Goal: Information Seeking & Learning: Check status

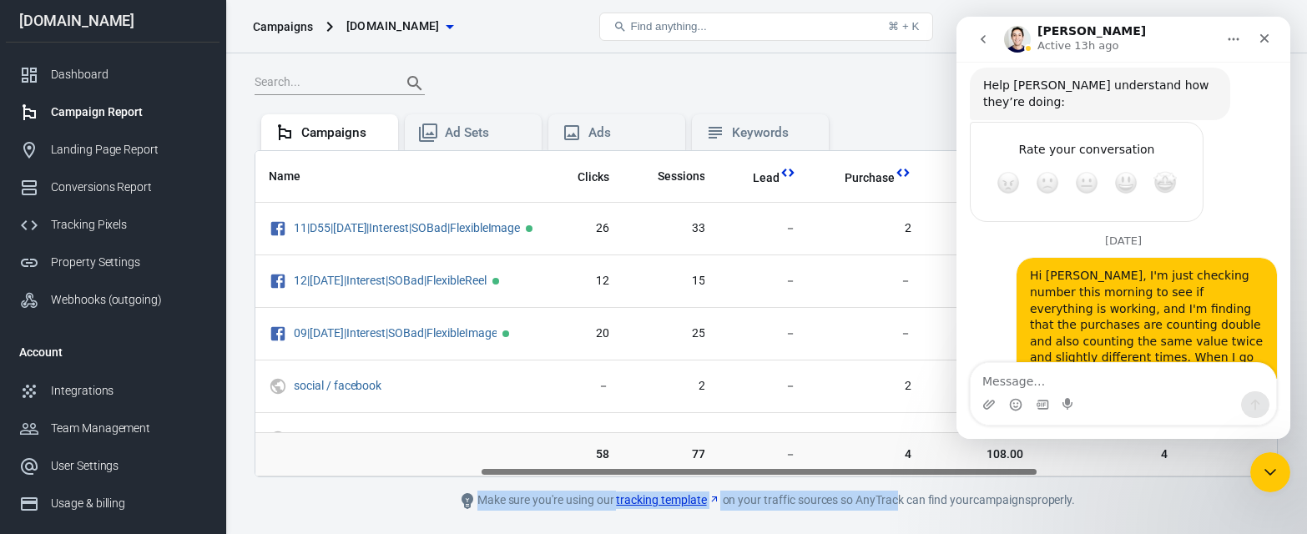
scroll to position [2616, 0]
click at [101, 191] on div "Conversions Report" at bounding box center [128, 188] width 155 height 18
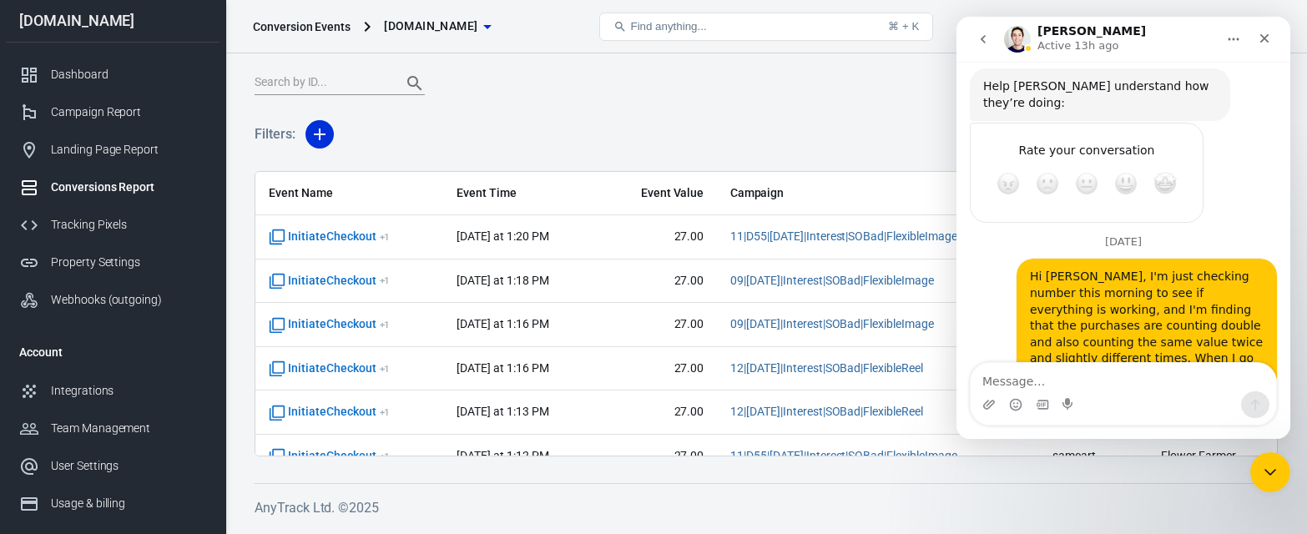
scroll to position [12, 0]
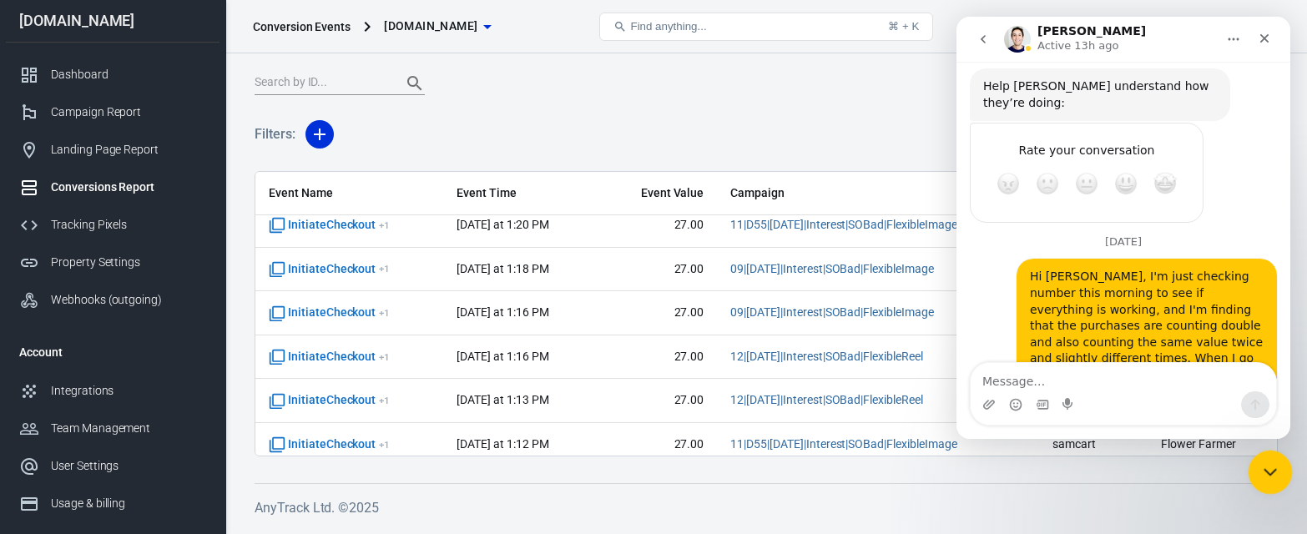
click at [1267, 468] on icon "Close Intercom Messenger" at bounding box center [1268, 470] width 20 height 20
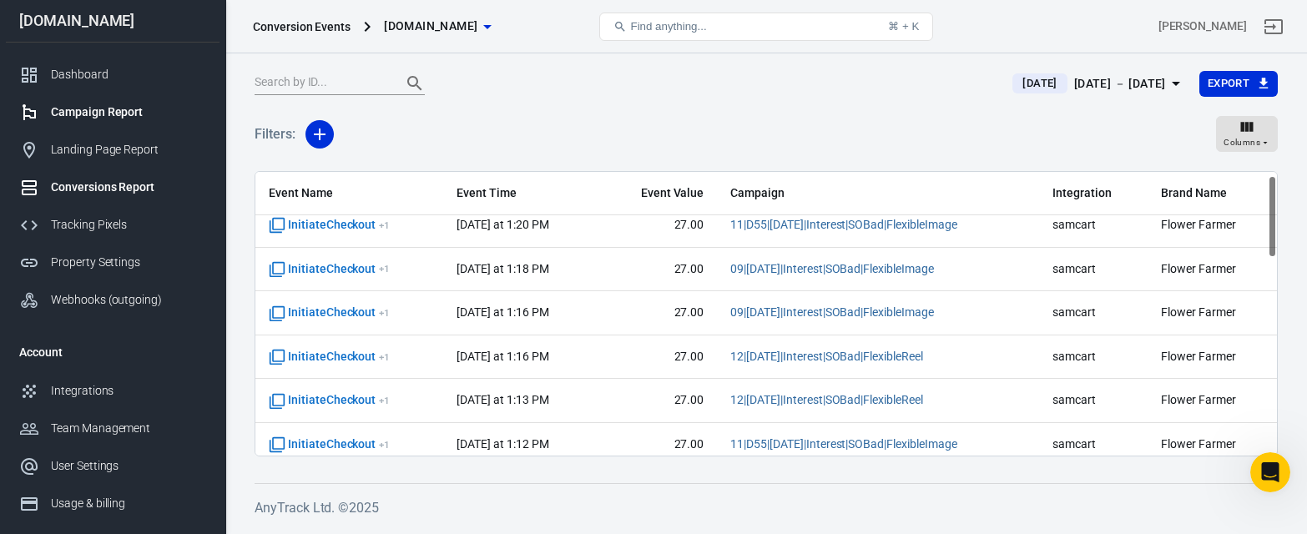
click at [103, 119] on div "Campaign Report" at bounding box center [128, 113] width 155 height 18
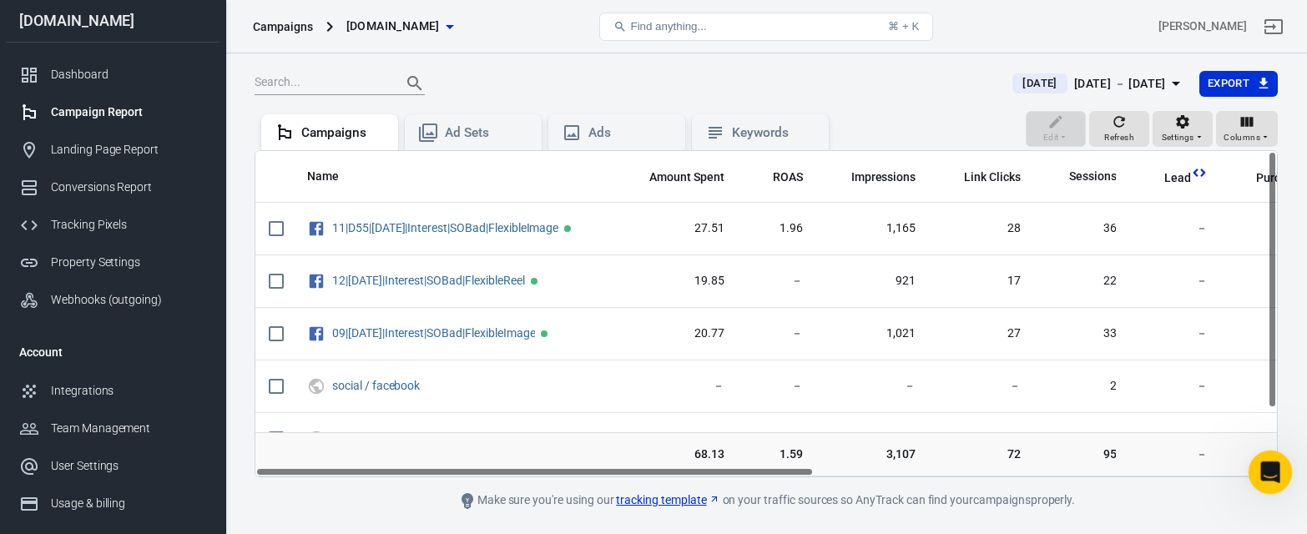
click at [1272, 463] on icon "Open Intercom Messenger" at bounding box center [1269, 471] width 28 height 28
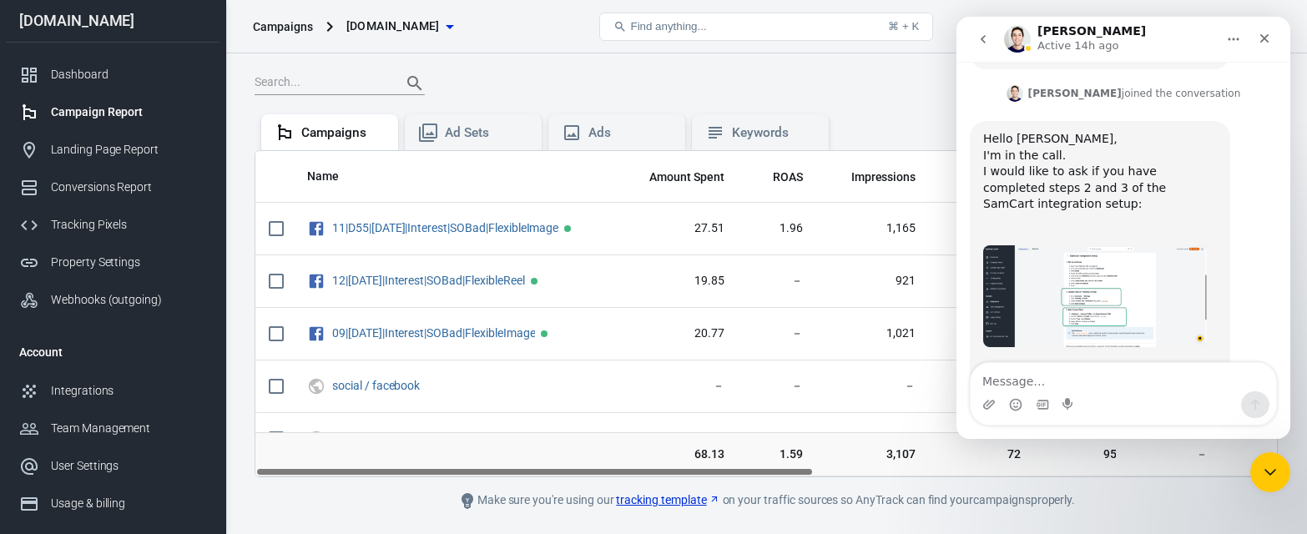
scroll to position [2616, 0]
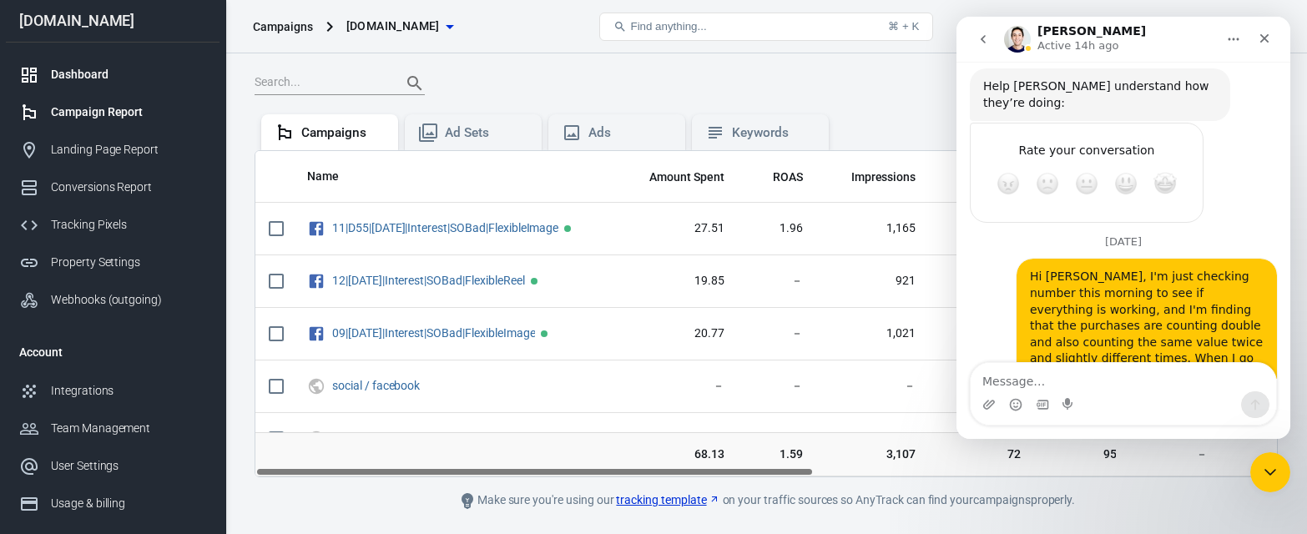
click at [84, 78] on div "Dashboard" at bounding box center [128, 75] width 155 height 18
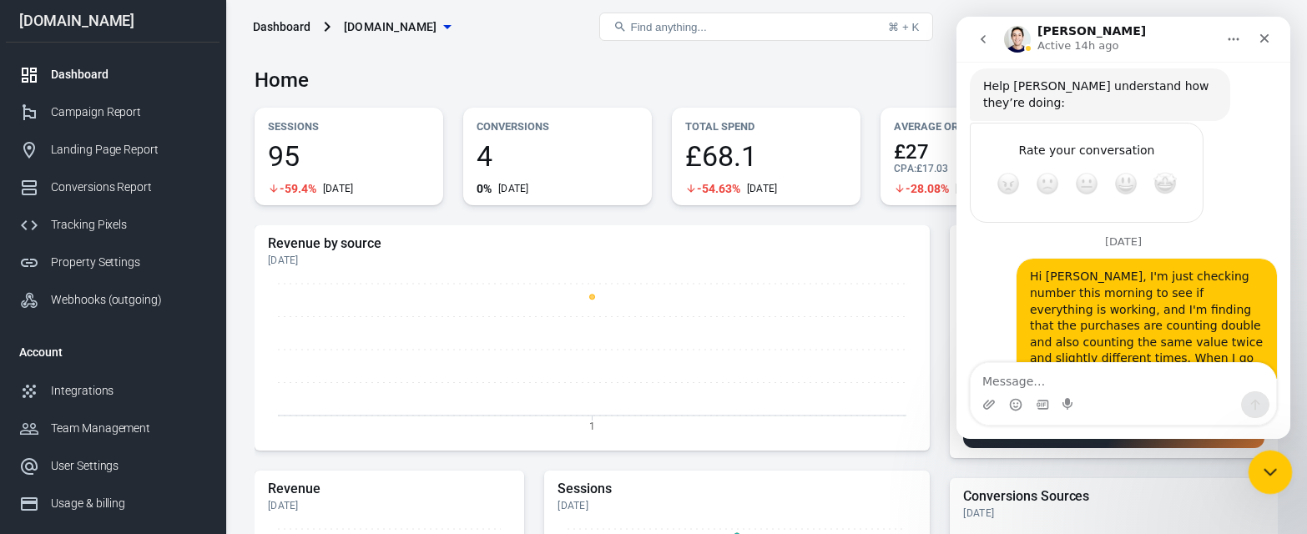
click at [1272, 474] on icon "Close Intercom Messenger" at bounding box center [1268, 470] width 20 height 20
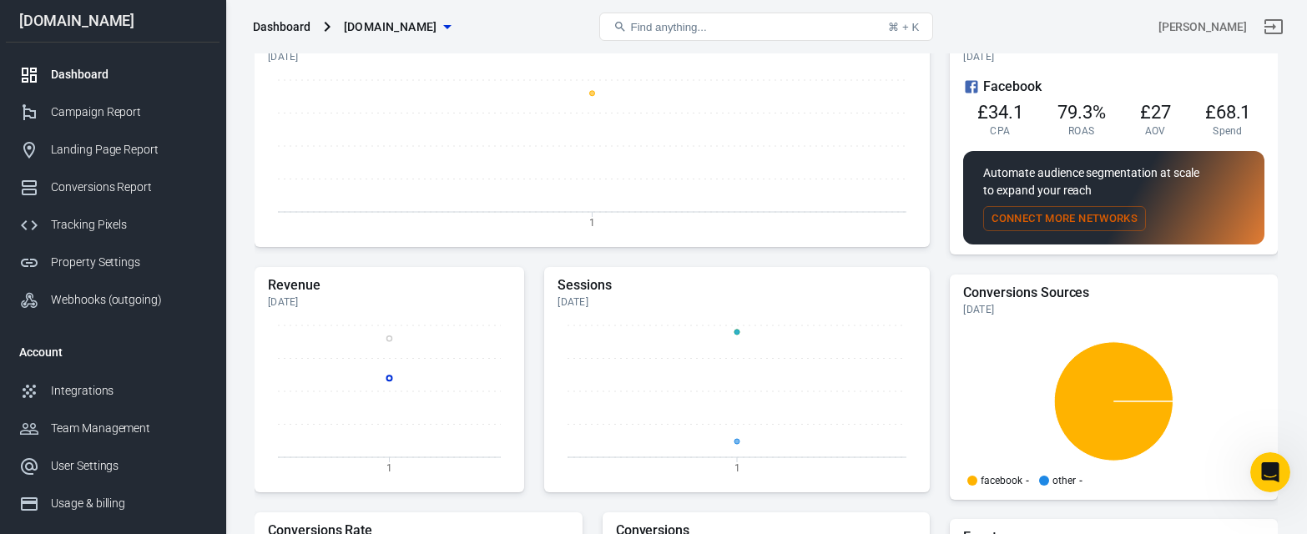
scroll to position [206, 0]
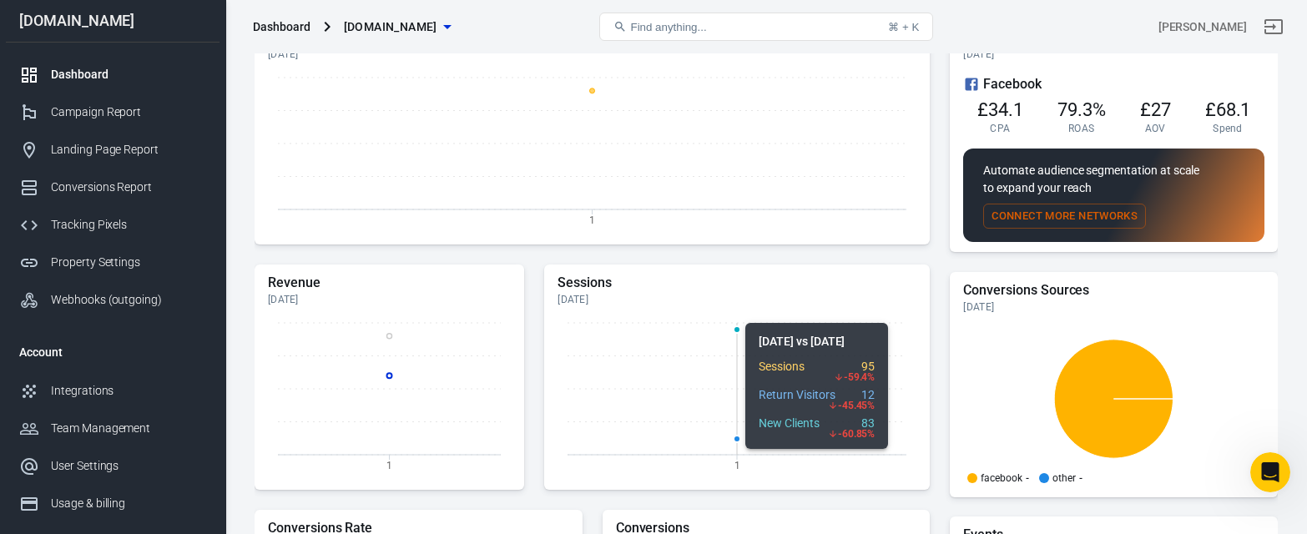
click at [726, 338] on icon "1" at bounding box center [737, 396] width 359 height 167
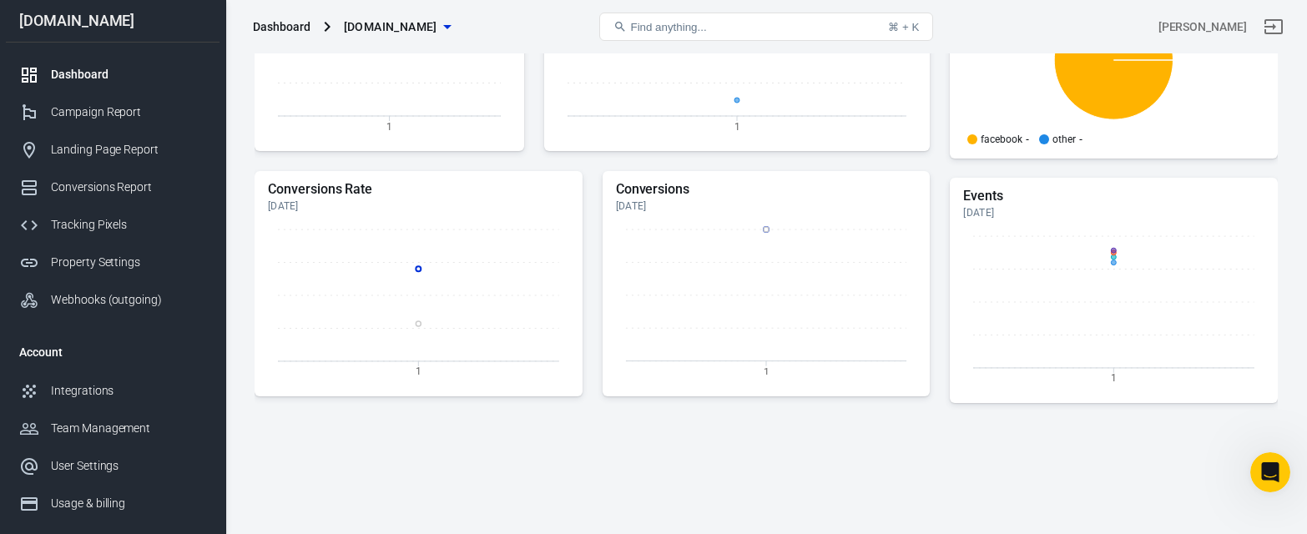
scroll to position [546, 0]
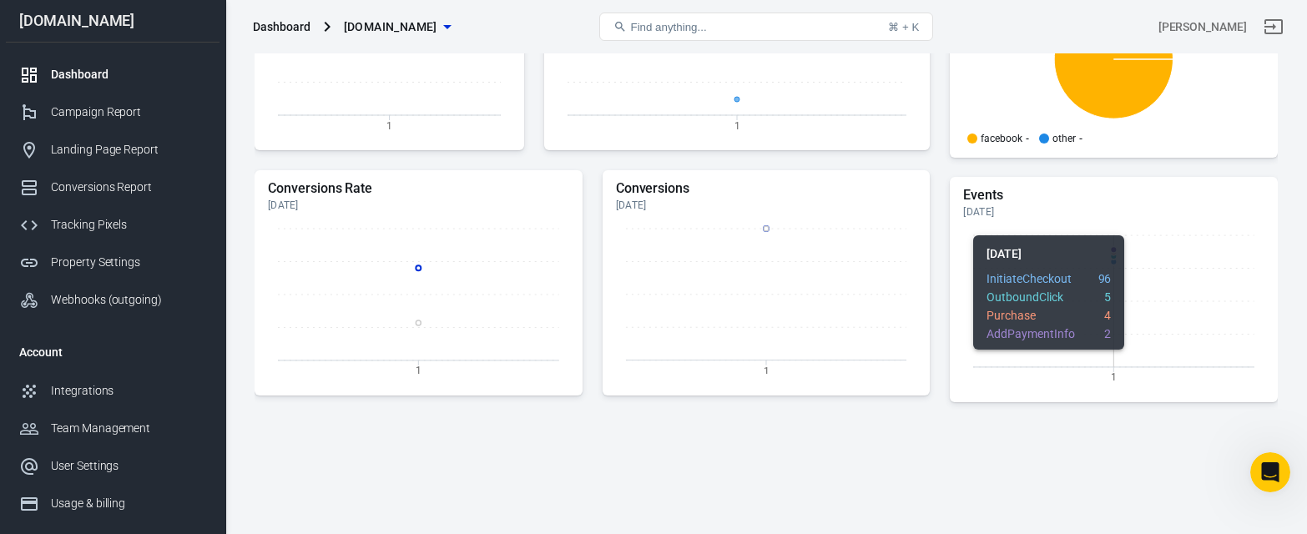
click at [1105, 280] on icon "1" at bounding box center [1113, 308] width 301 height 167
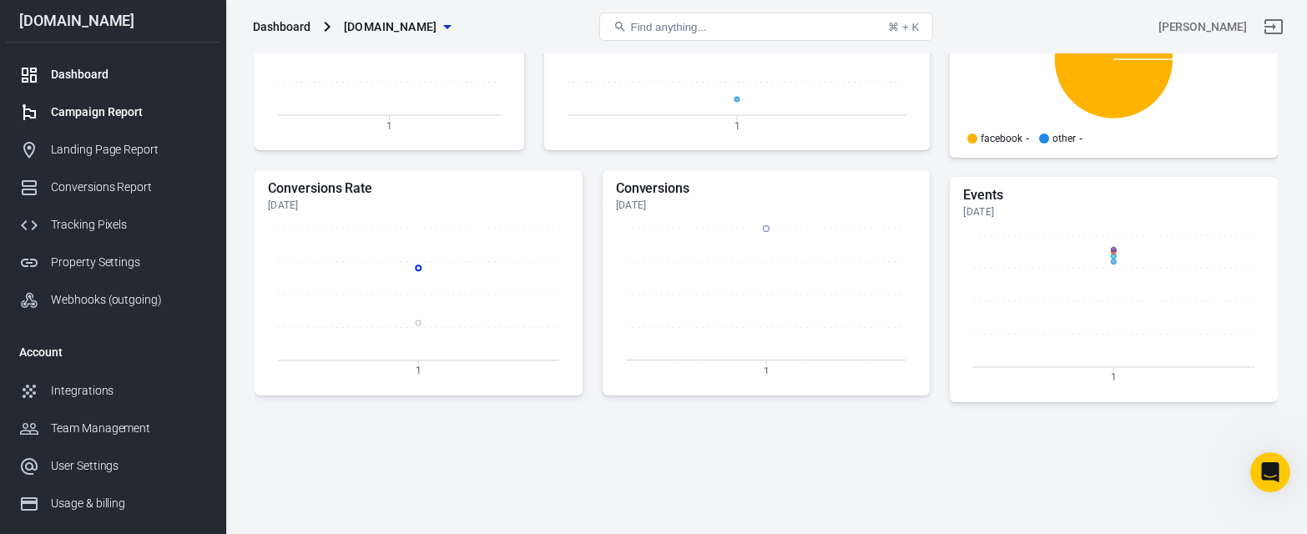
click at [96, 115] on div "Campaign Report" at bounding box center [128, 113] width 155 height 18
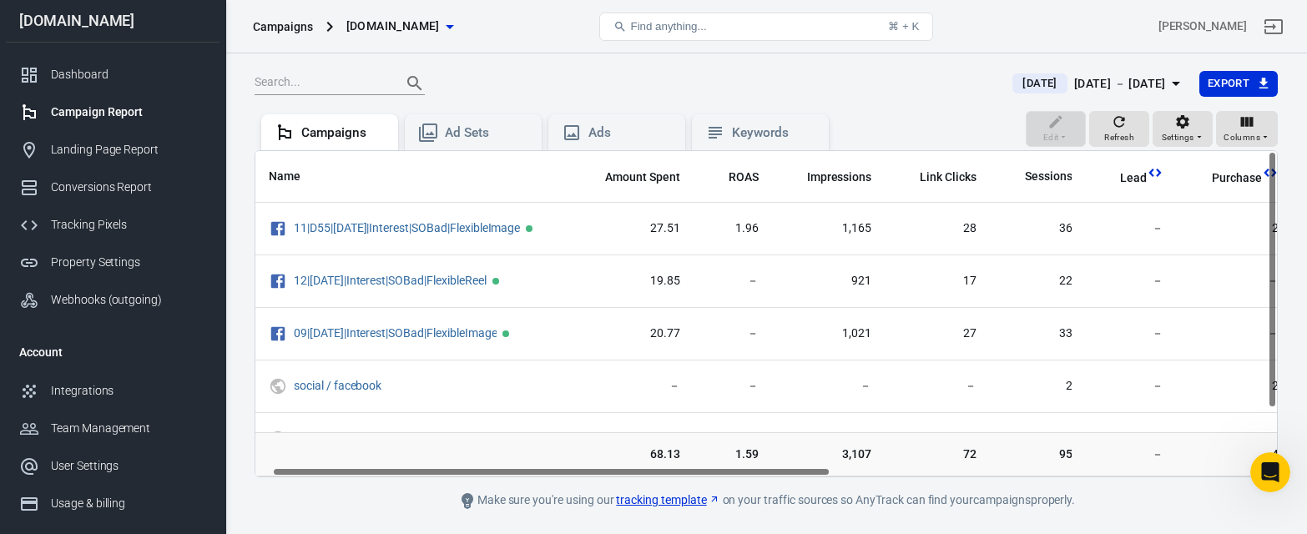
scroll to position [0, 30]
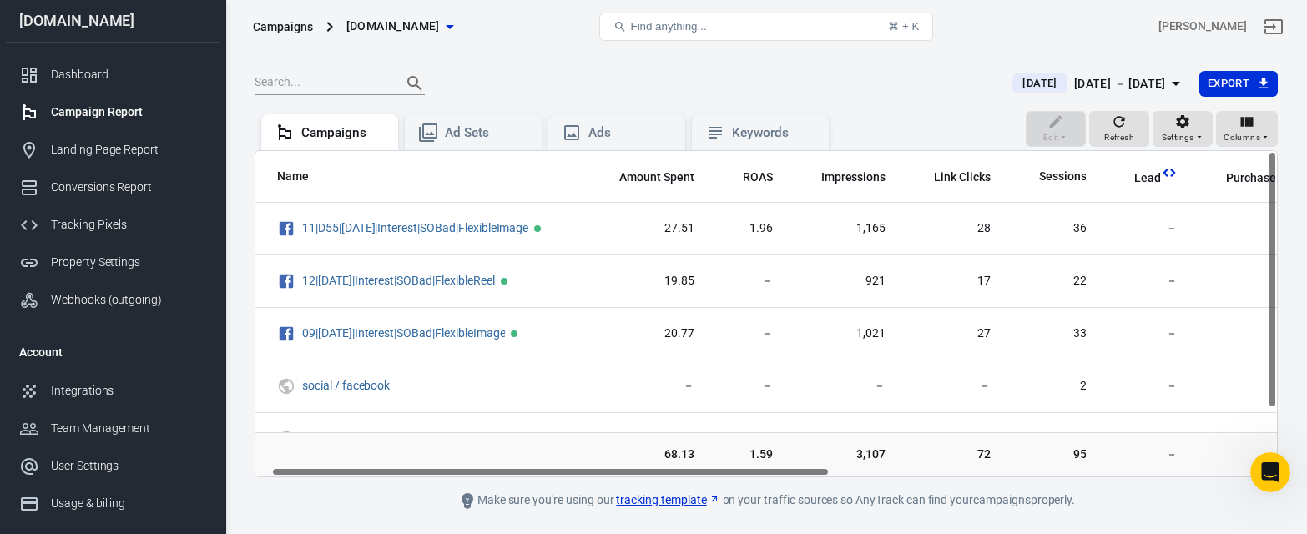
drag, startPoint x: 772, startPoint y: 472, endPoint x: 826, endPoint y: 454, distance: 56.2
click at [791, 474] on div "Name Amount Spent ROAS Impressions Link Clicks Sessions Lead Purchase Revenue A…" at bounding box center [766, 314] width 1022 height 326
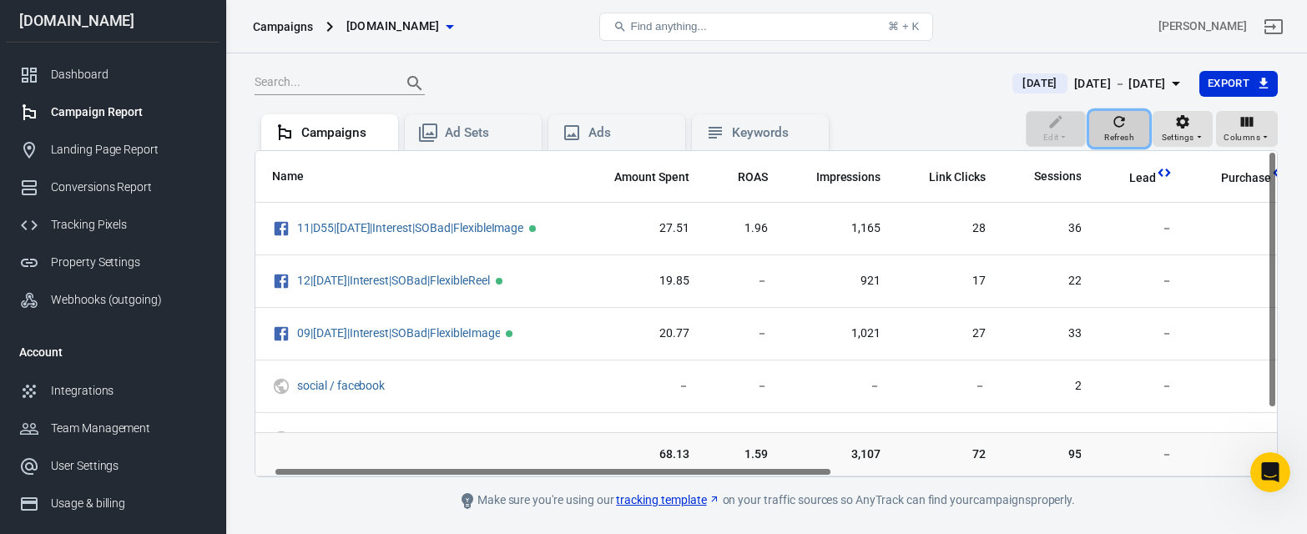
click at [1128, 128] on icon "button" at bounding box center [1119, 122] width 17 height 17
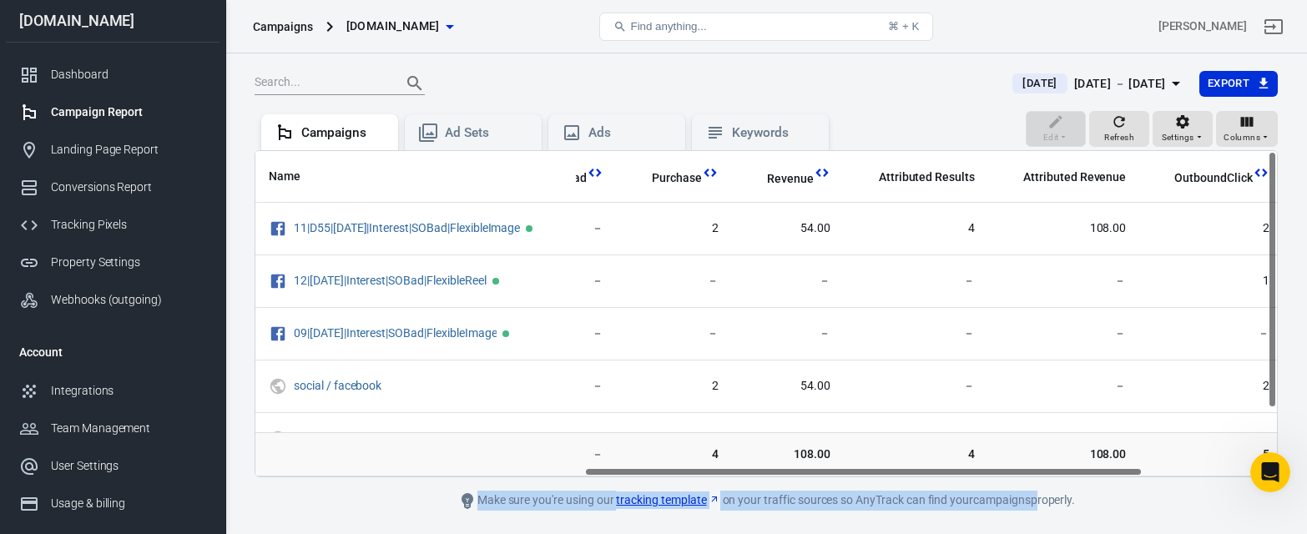
scroll to position [0, 603]
drag, startPoint x: 710, startPoint y: 475, endPoint x: 1071, endPoint y: 462, distance: 361.7
click at [1040, 503] on main "[DATE] [DATE] － [DATE] Export Edit Refresh Settings Columns Campaigns Ad Sets A…" at bounding box center [767, 290] width 1024 height 441
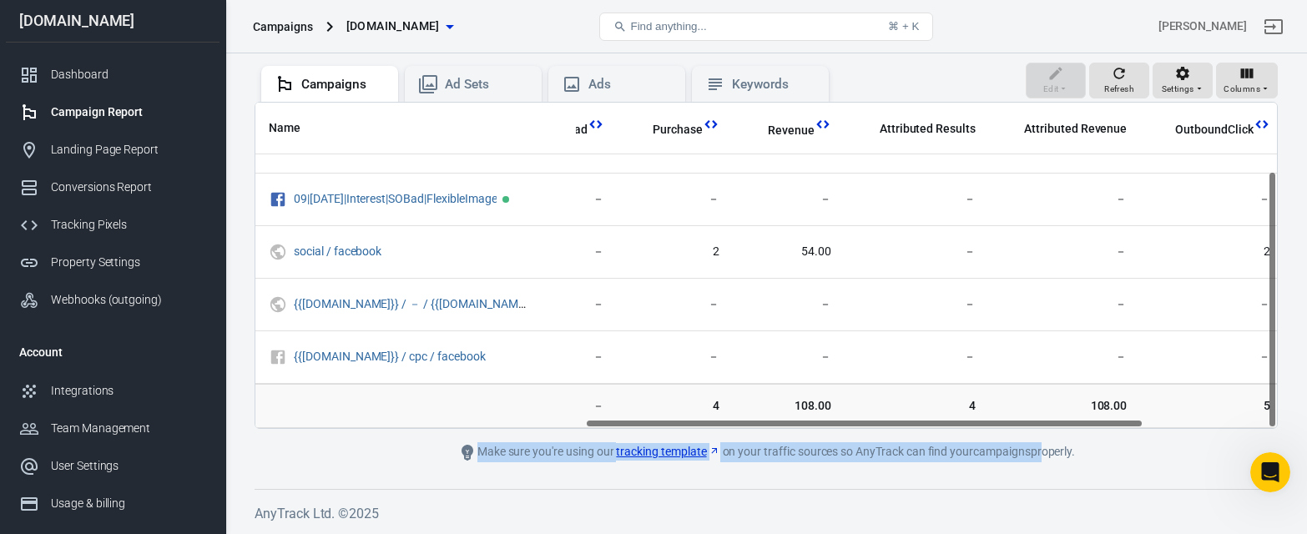
scroll to position [48, 0]
click at [80, 193] on div "Conversions Report" at bounding box center [128, 188] width 155 height 18
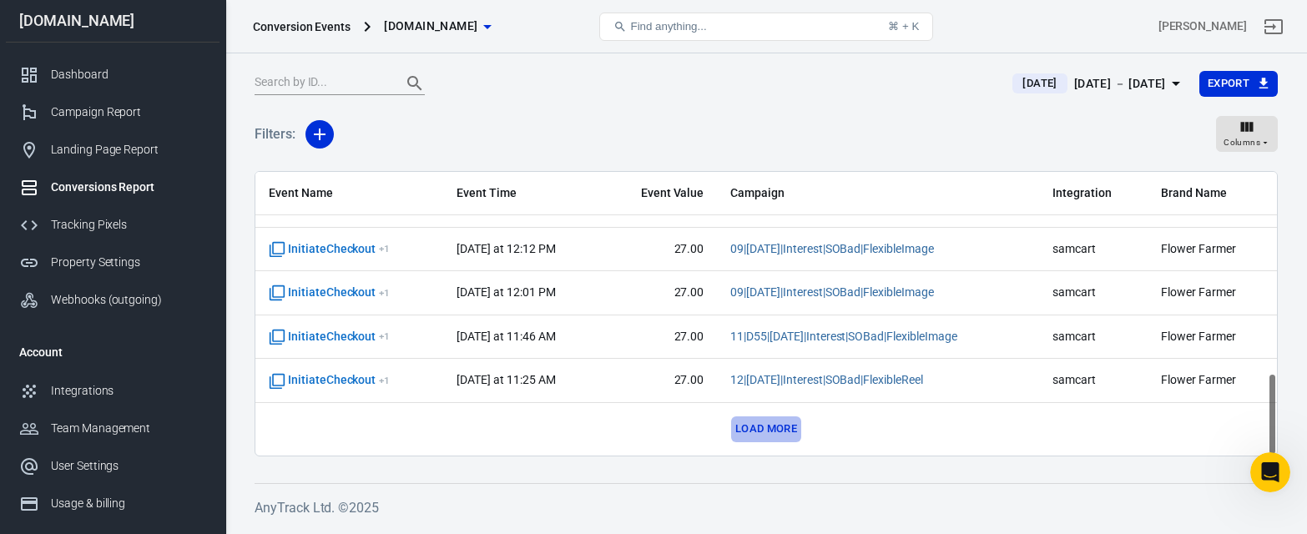
click at [756, 434] on button "Load more" at bounding box center [766, 430] width 70 height 26
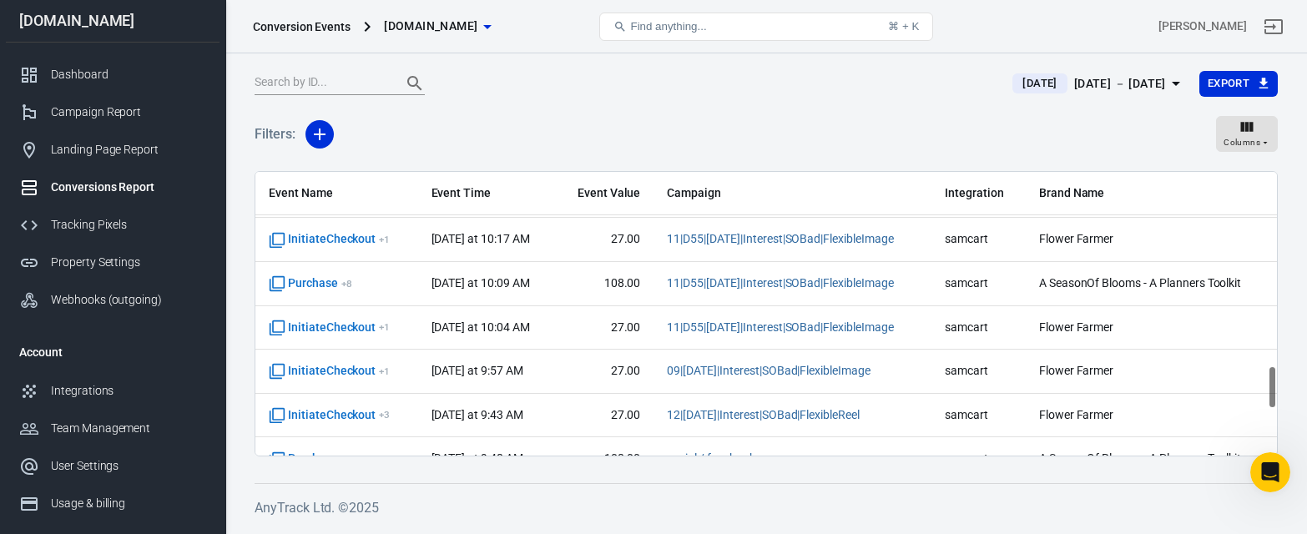
scroll to position [1266, 0]
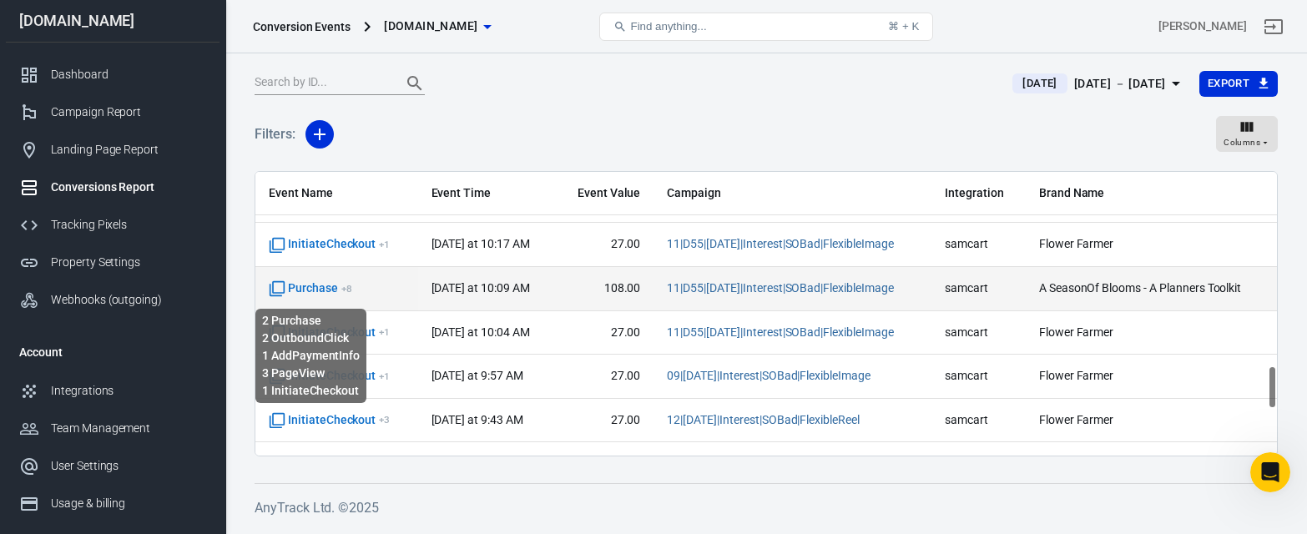
click at [318, 294] on span "Purchase + 8" at bounding box center [310, 289] width 83 height 17
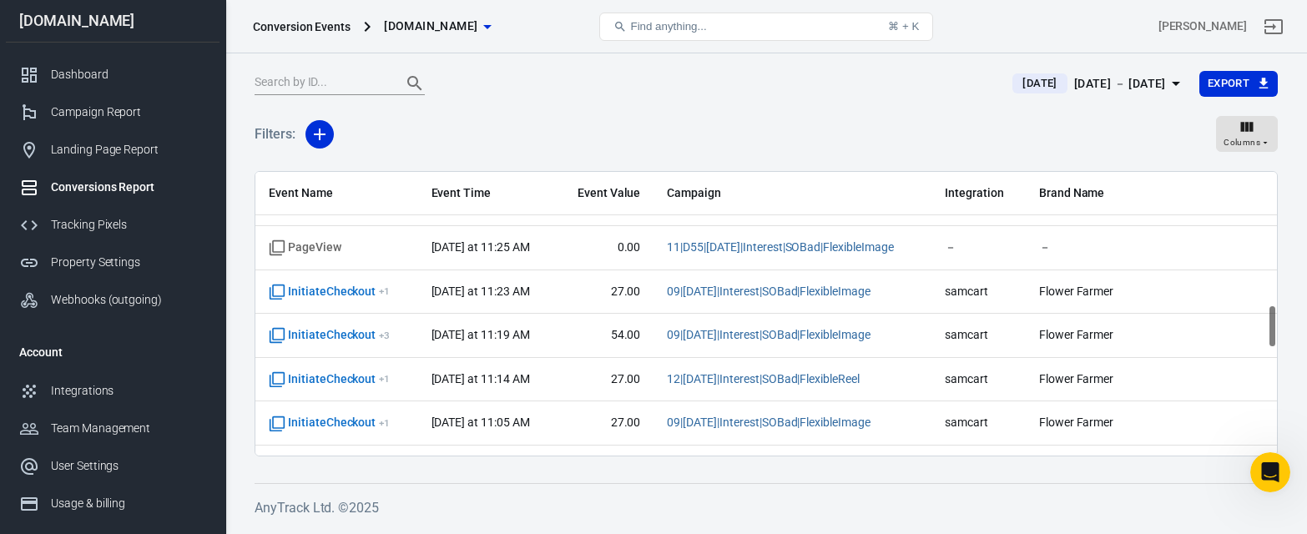
scroll to position [867, 0]
